Goal: Navigation & Orientation: Understand site structure

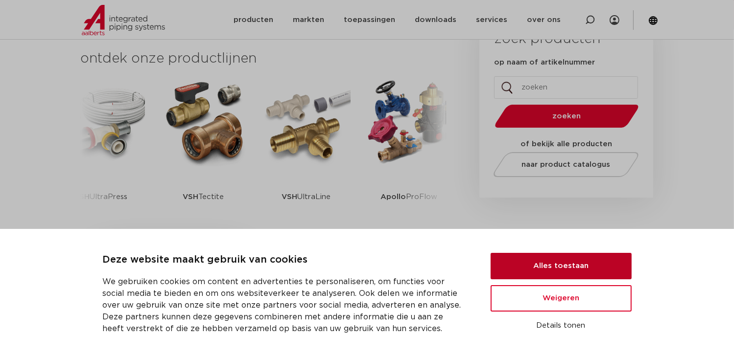
scroll to position [245, 0]
click at [560, 261] on button "Alles toestaan" at bounding box center [561, 266] width 141 height 26
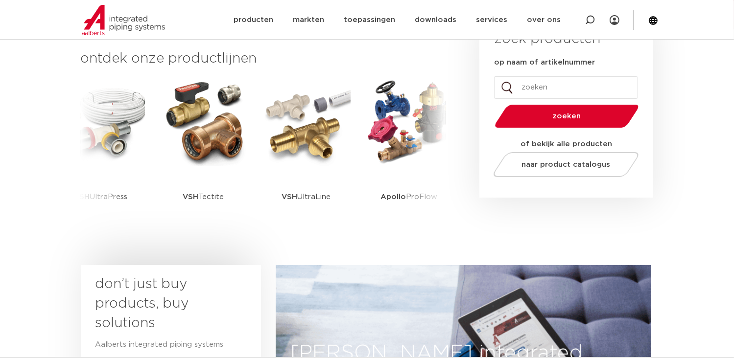
scroll to position [147, 0]
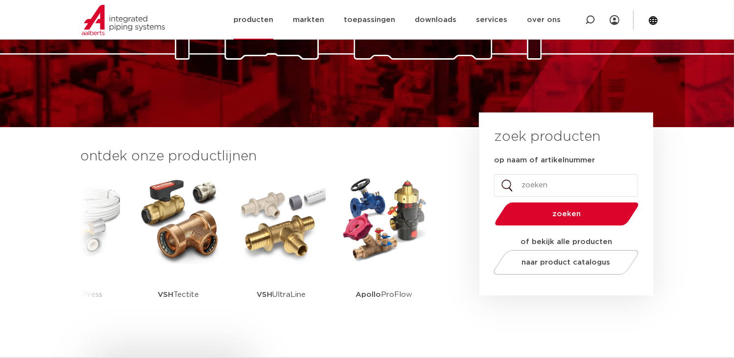
click at [271, 22] on link "producten" at bounding box center [254, 20] width 40 height 40
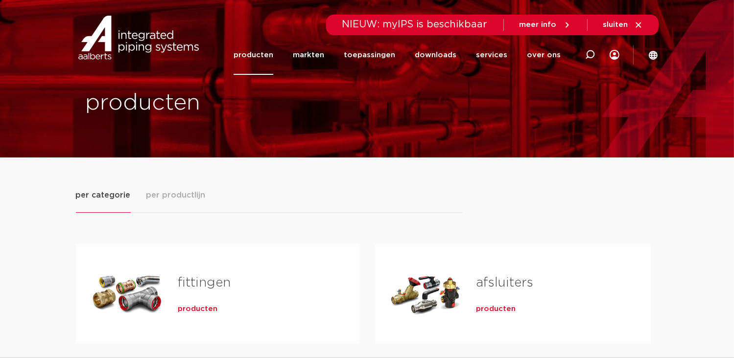
click at [159, 195] on span "per productlijn" at bounding box center [175, 196] width 59 height 12
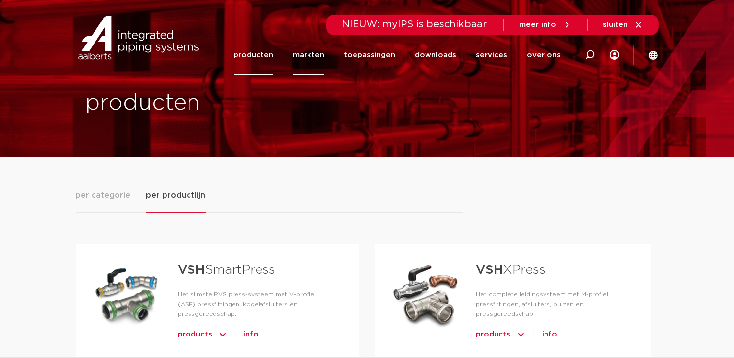
click at [311, 55] on link "markten" at bounding box center [308, 55] width 31 height 40
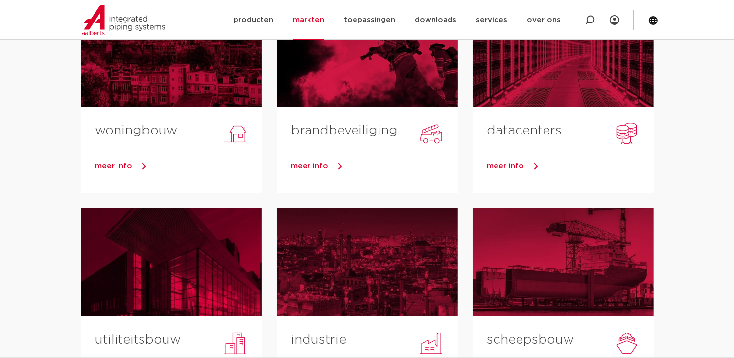
scroll to position [147, 0]
click at [373, 22] on link "toepassingen" at bounding box center [369, 20] width 51 height 40
